Goal: Transaction & Acquisition: Download file/media

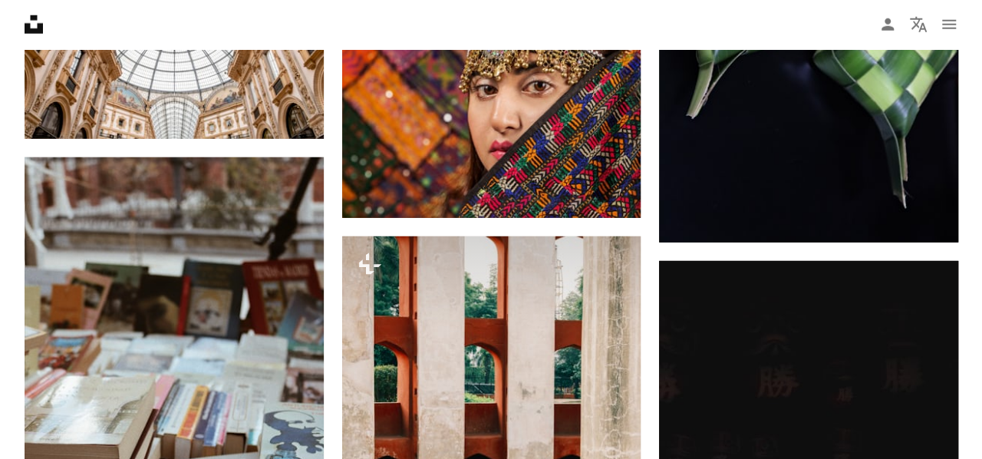
scroll to position [8206, 0]
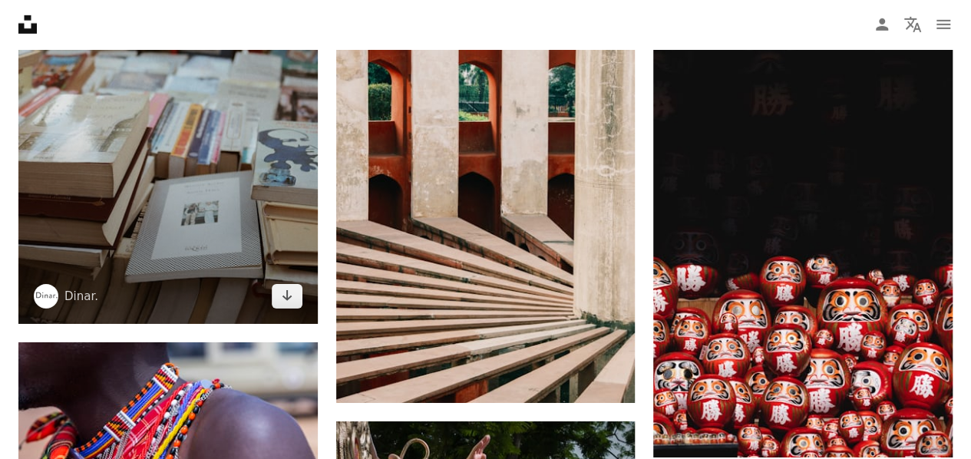
click at [177, 137] on img at bounding box center [167, 100] width 299 height 448
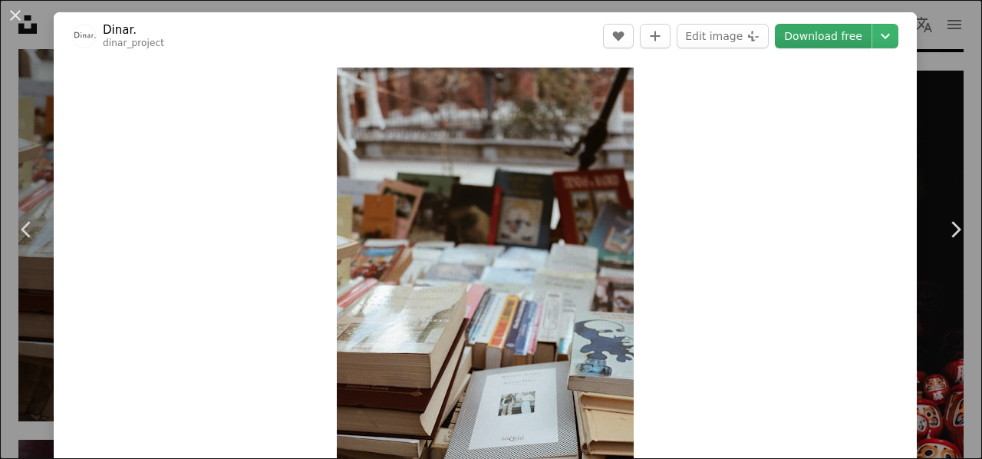
click at [824, 33] on link "Download free" at bounding box center [823, 36] width 97 height 25
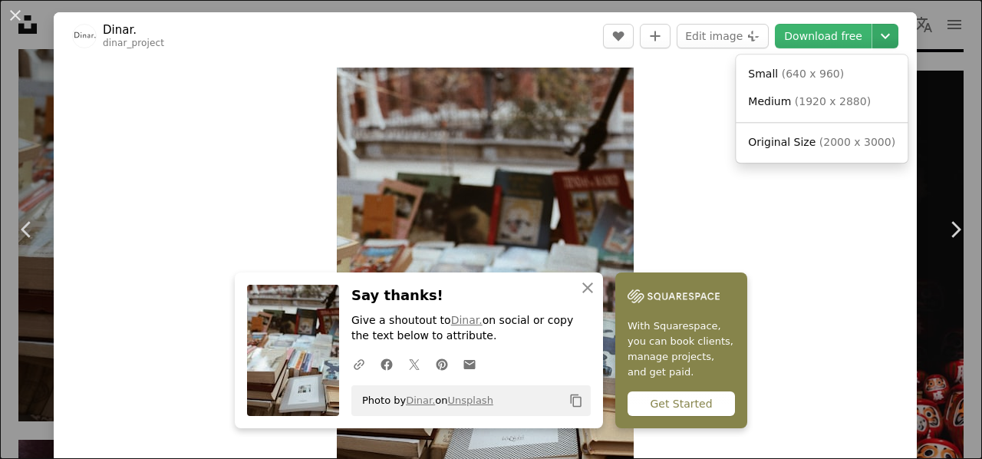
click at [875, 35] on icon "Chevron down" at bounding box center [885, 36] width 25 height 18
click at [806, 99] on span "( 1920 x 2880 )" at bounding box center [833, 101] width 76 height 12
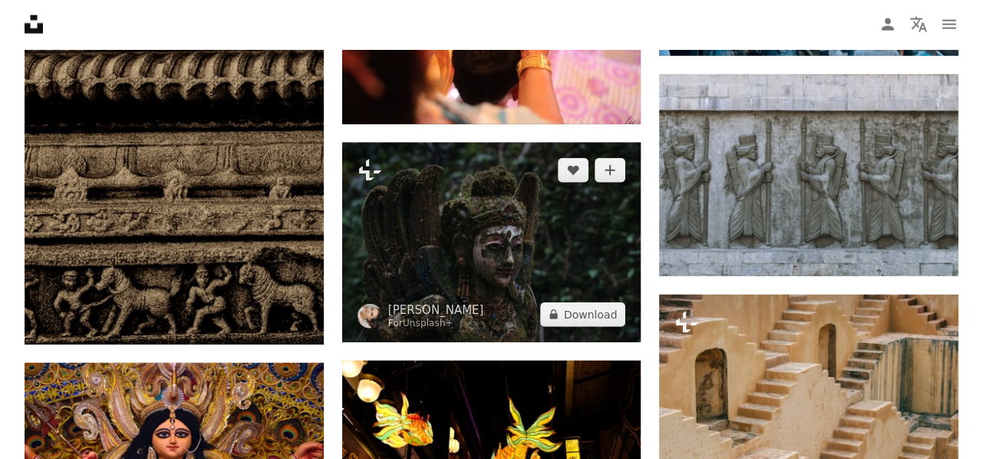
scroll to position [18896, 0]
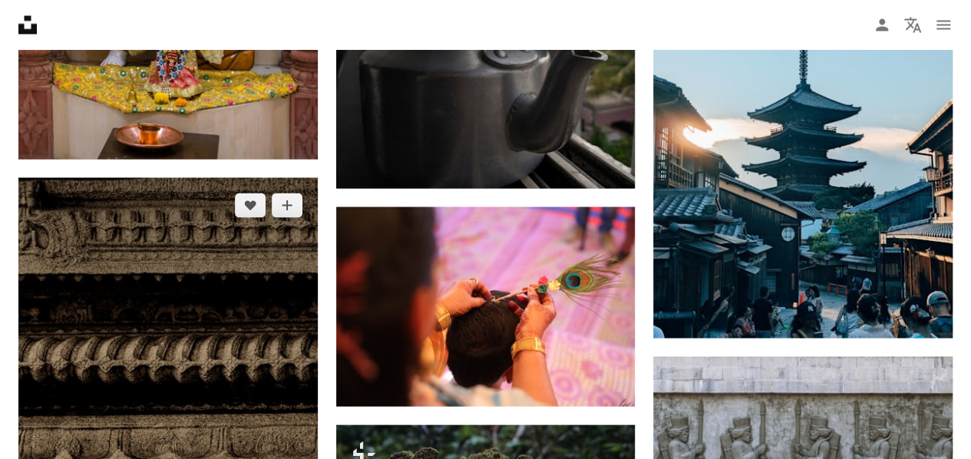
click at [176, 291] on img at bounding box center [167, 401] width 299 height 448
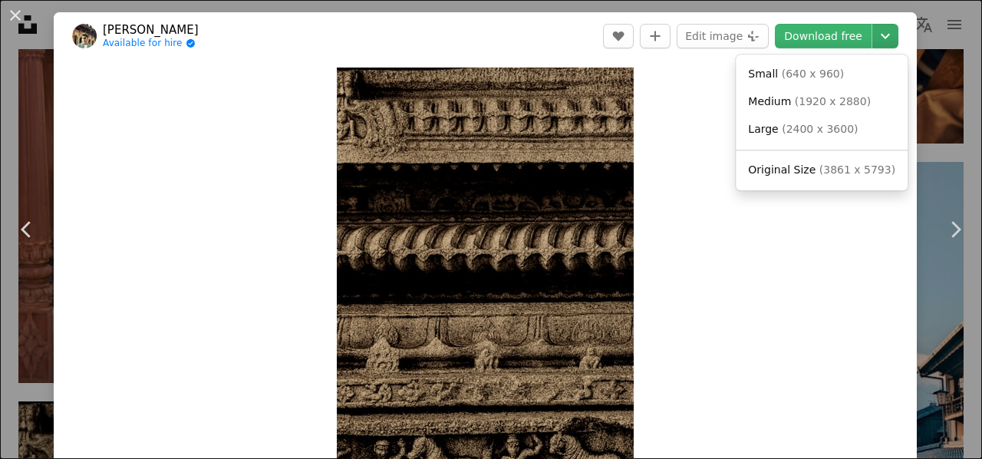
click at [873, 42] on icon "Chevron down" at bounding box center [885, 36] width 25 height 18
click at [822, 110] on link "Medium ( 1920 x 2880 )" at bounding box center [822, 102] width 160 height 28
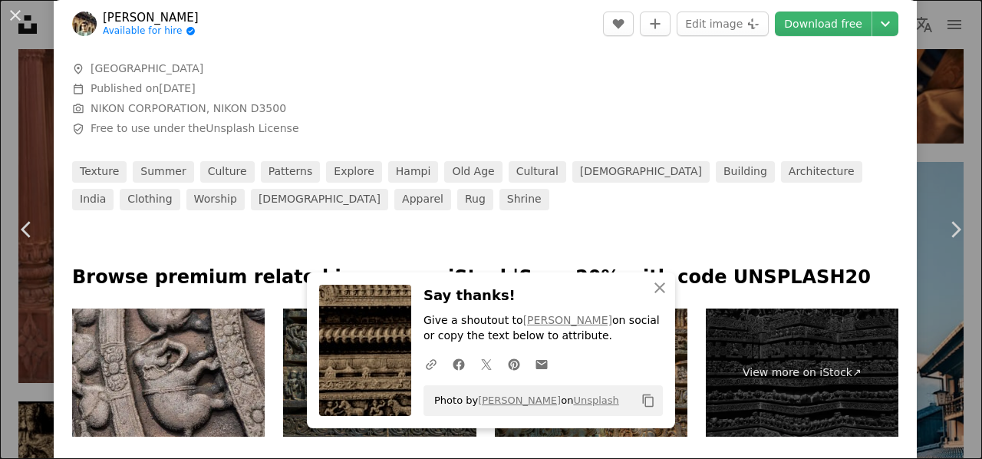
scroll to position [844, 0]
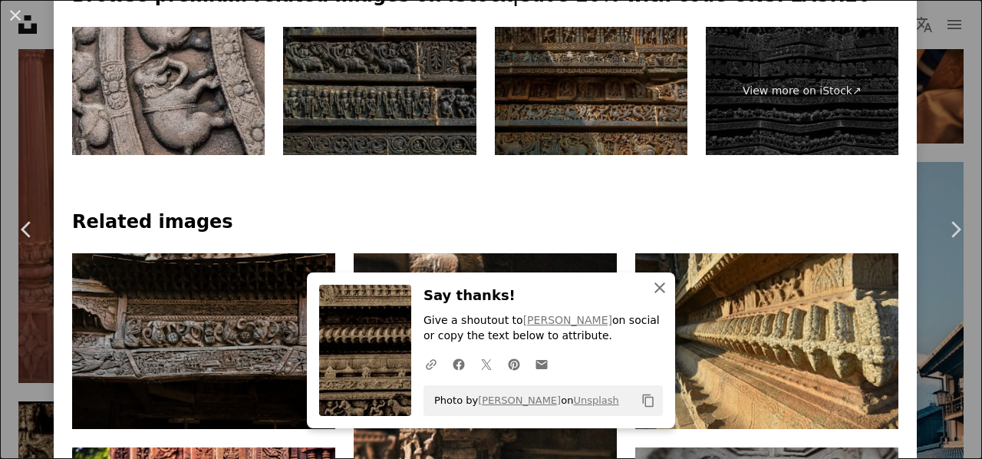
click at [660, 286] on icon "An X shape" at bounding box center [660, 288] width 18 height 18
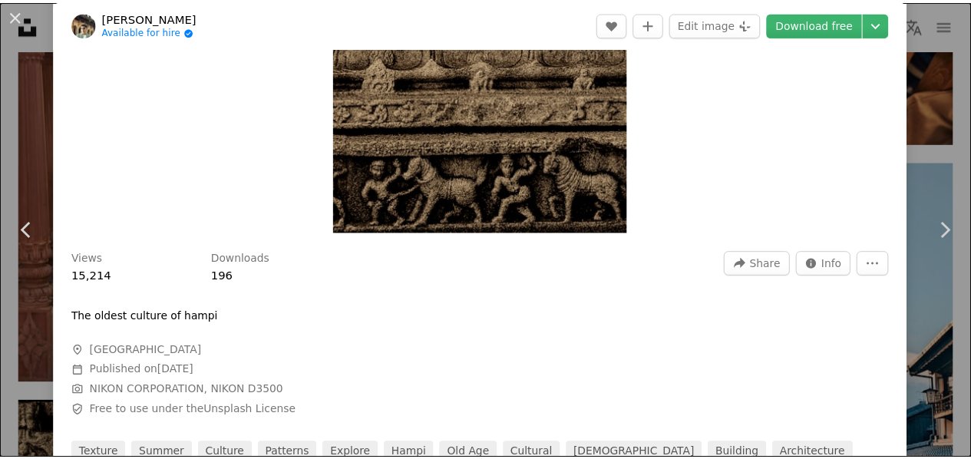
scroll to position [0, 0]
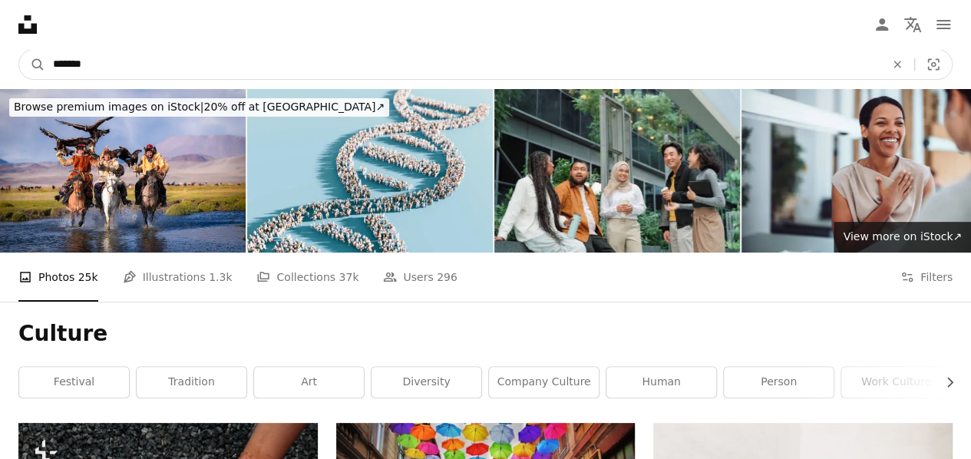
click at [295, 64] on input "*******" at bounding box center [462, 64] width 835 height 29
type input "*"
type input "**********"
click at [19, 50] on button "A magnifying glass" at bounding box center [32, 64] width 26 height 29
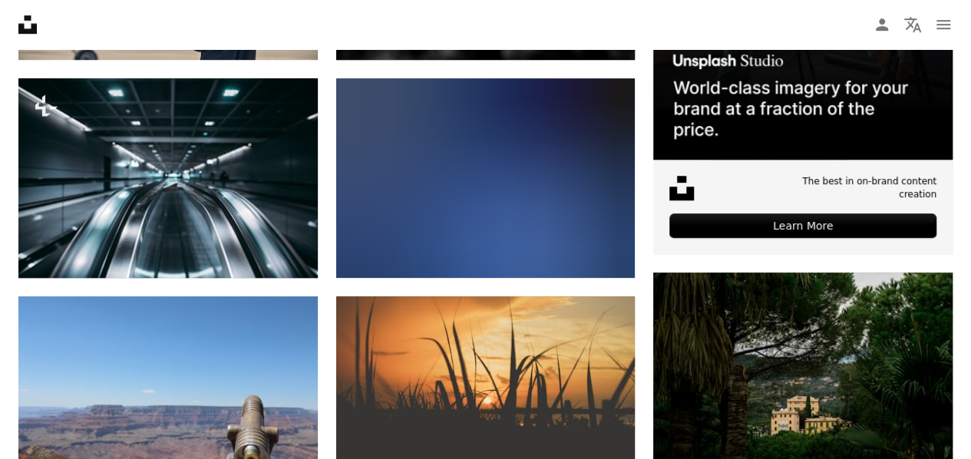
scroll to position [281, 0]
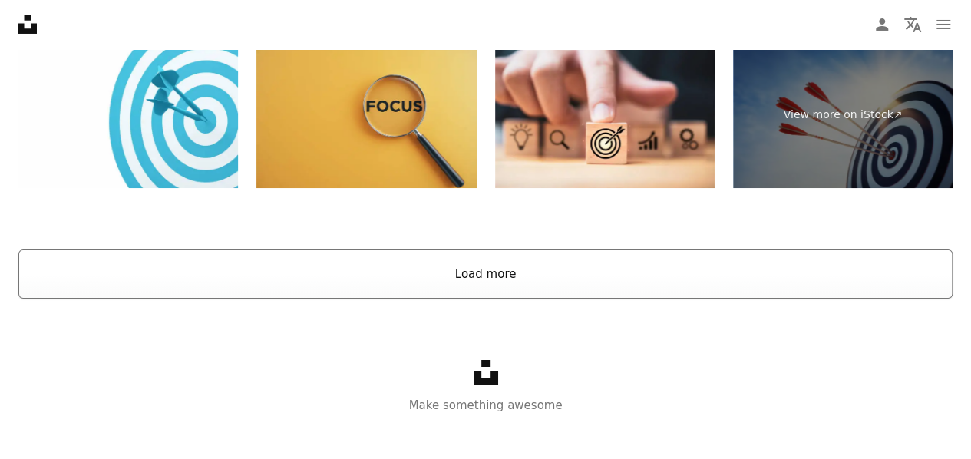
click at [364, 261] on button "Load more" at bounding box center [485, 273] width 934 height 49
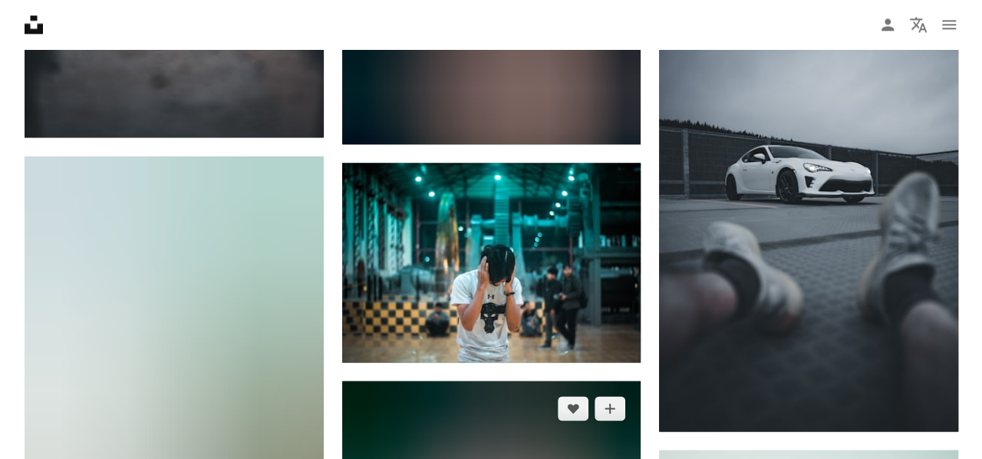
scroll to position [7112, 0]
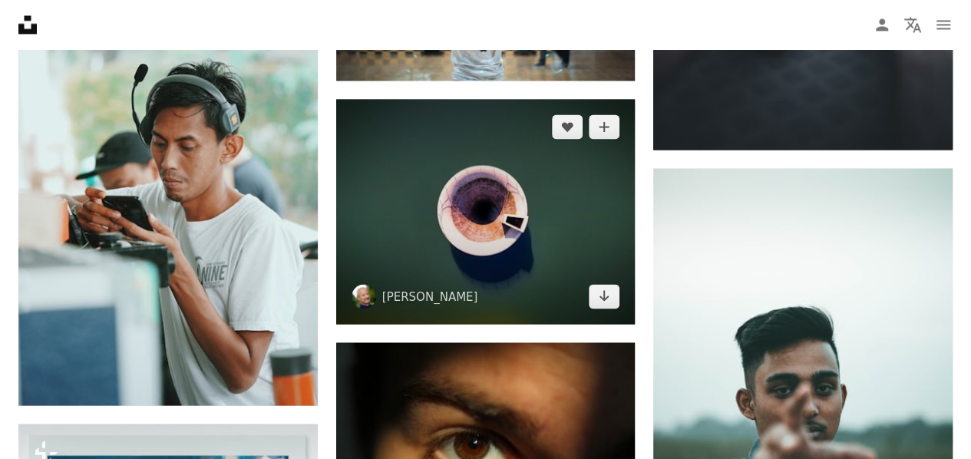
click at [542, 191] on img at bounding box center [485, 211] width 299 height 224
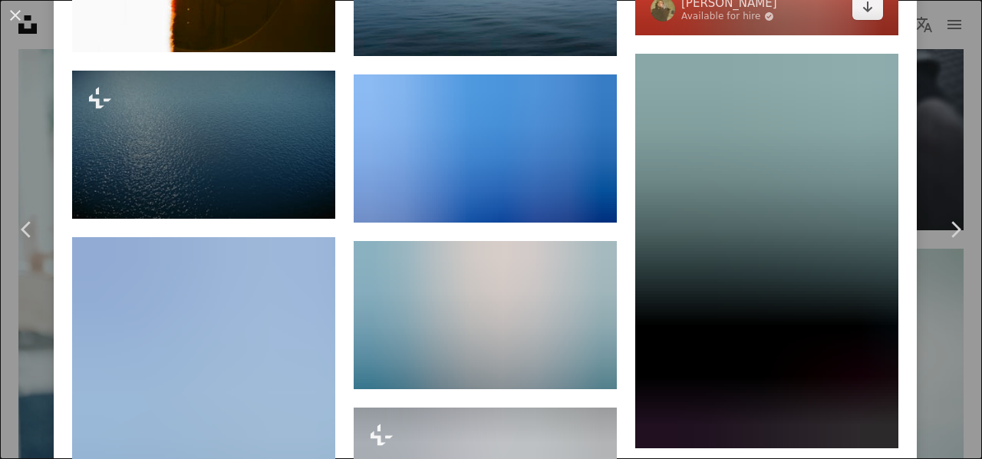
scroll to position [3094, 0]
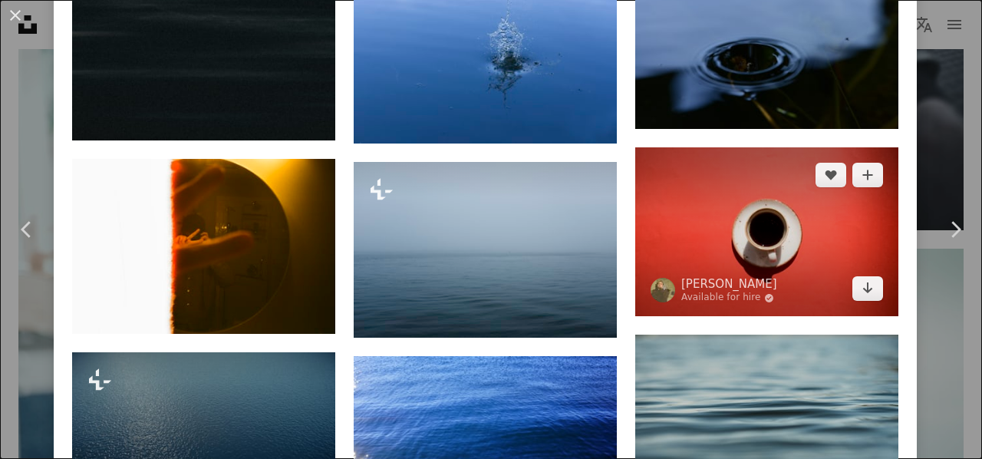
click at [718, 194] on img at bounding box center [766, 231] width 263 height 169
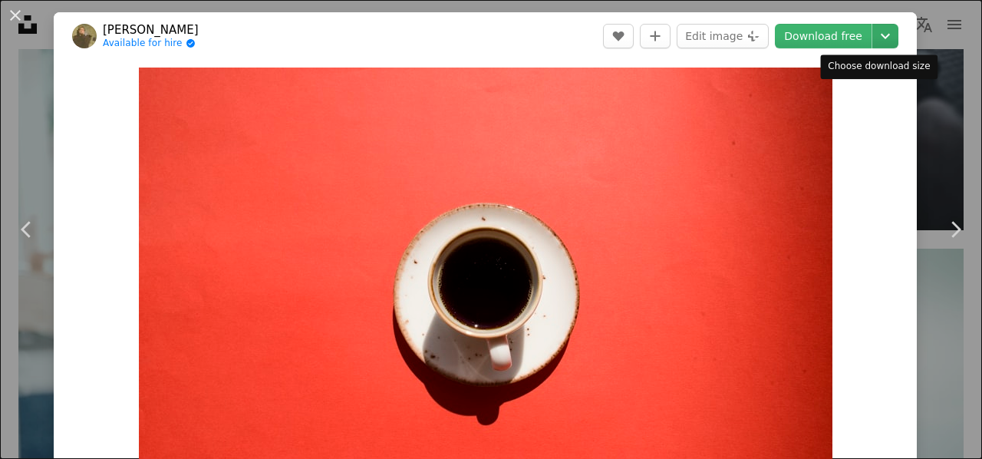
click at [875, 35] on icon "Chevron down" at bounding box center [885, 36] width 25 height 18
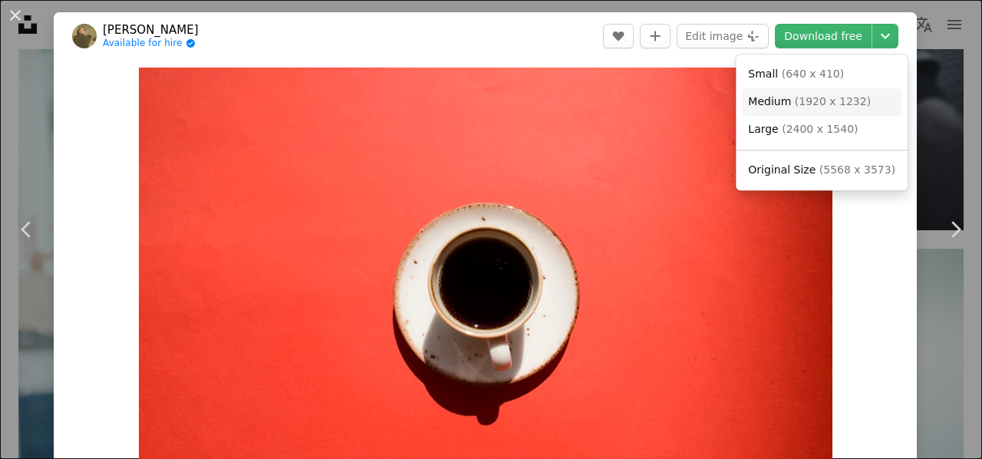
click at [833, 104] on span "( 1920 x 1232 )" at bounding box center [833, 101] width 76 height 12
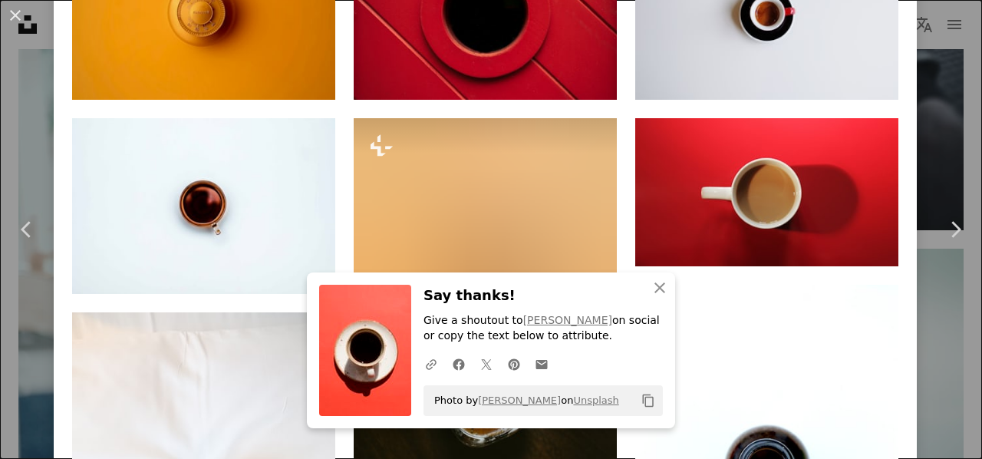
scroll to position [281, 0]
